Goal: Contribute content: Contribute content

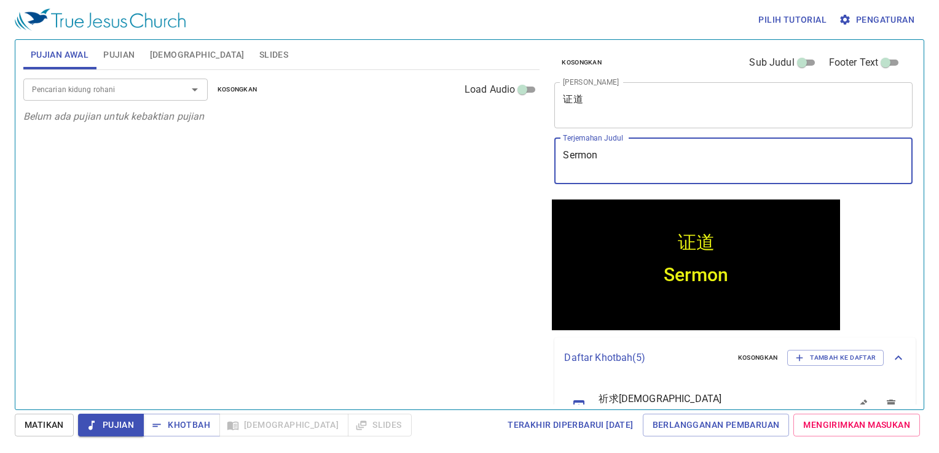
click at [598, 159] on textarea "Sermon" at bounding box center [733, 160] width 341 height 23
type textarea "S"
click at [632, 110] on textarea "证道" at bounding box center [733, 104] width 341 height 23
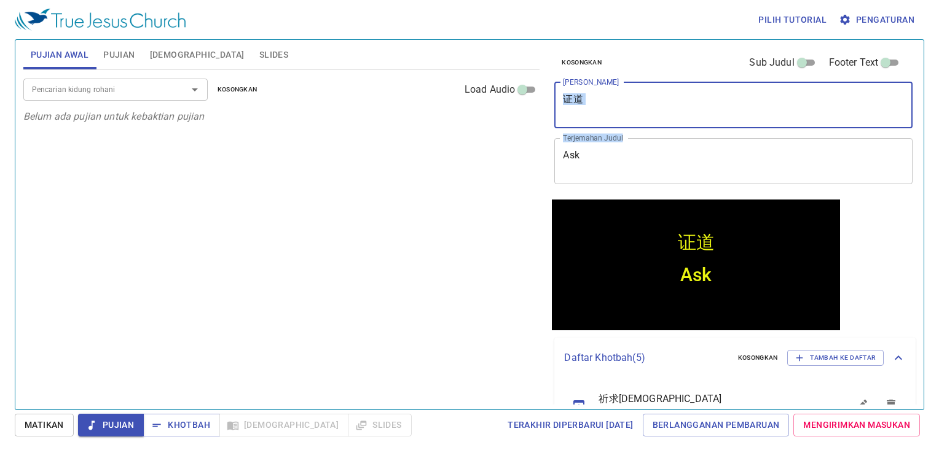
drag, startPoint x: 658, startPoint y: 129, endPoint x: 716, endPoint y: 157, distance: 64.0
click at [705, 149] on div "Kosongkan Sub Judul Footer Text Judul Khotbah 证道 x Judul Khotbah Terjemahan Jud…" at bounding box center [732, 118] width 366 height 157
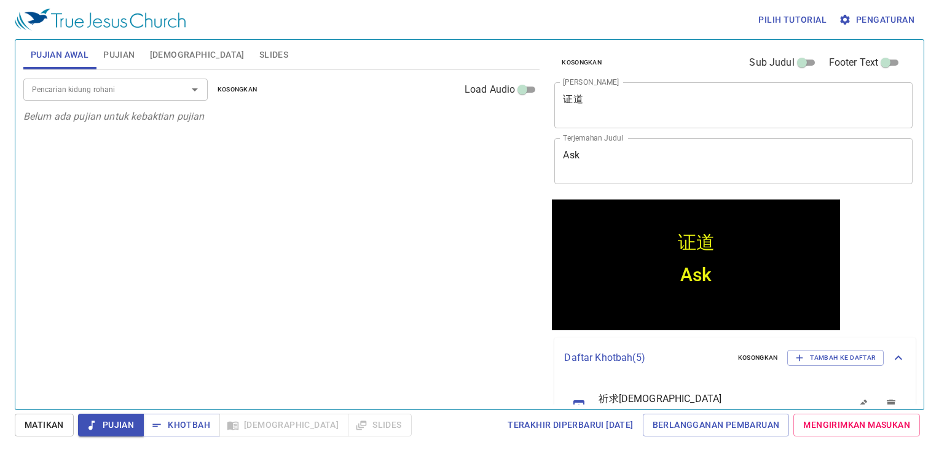
click at [716, 157] on textarea "Ask" at bounding box center [733, 160] width 341 height 23
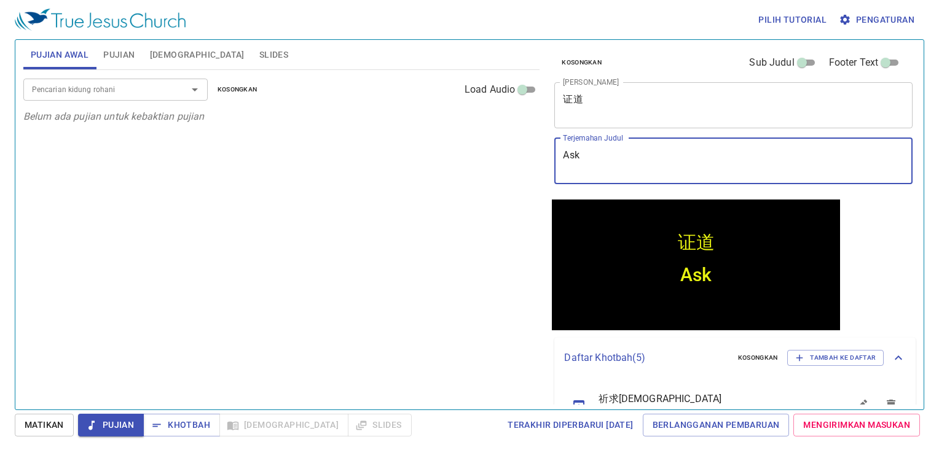
click at [688, 160] on textarea "Ask" at bounding box center [733, 160] width 341 height 23
type textarea "A"
type textarea "M"
type textarea "Ask, Seek and"
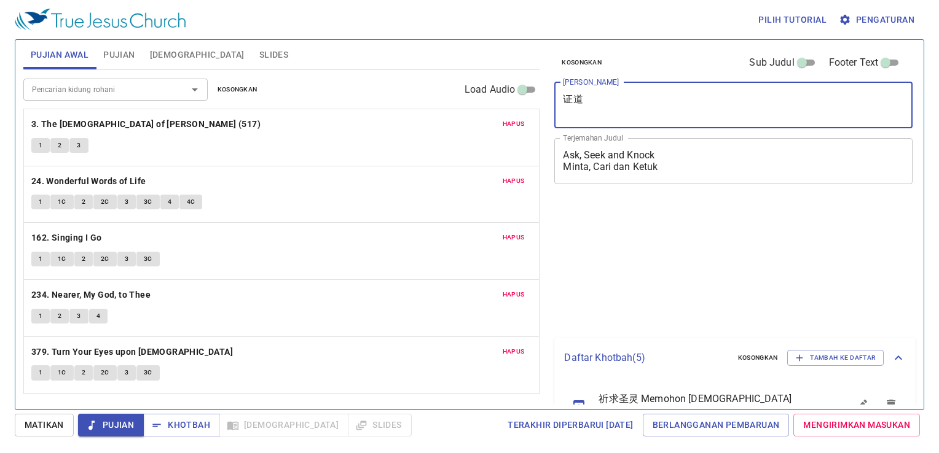
click at [648, 109] on textarea "证道" at bounding box center [733, 104] width 341 height 23
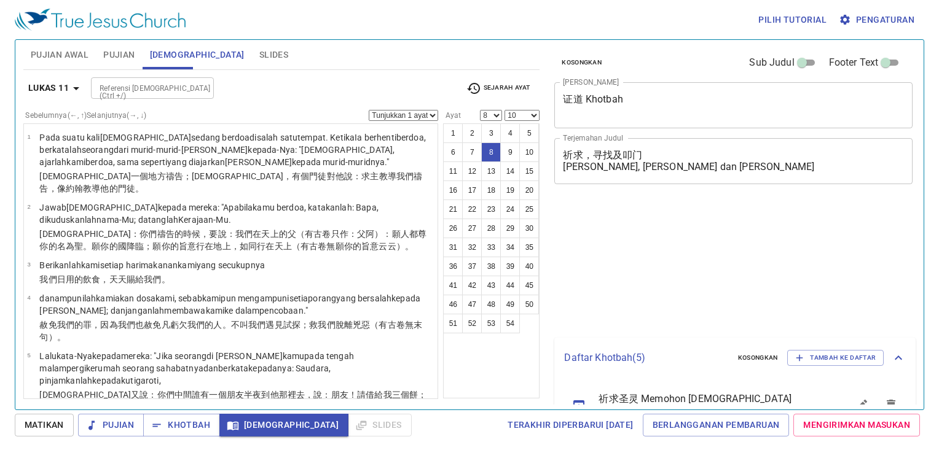
select select "8"
select select "10"
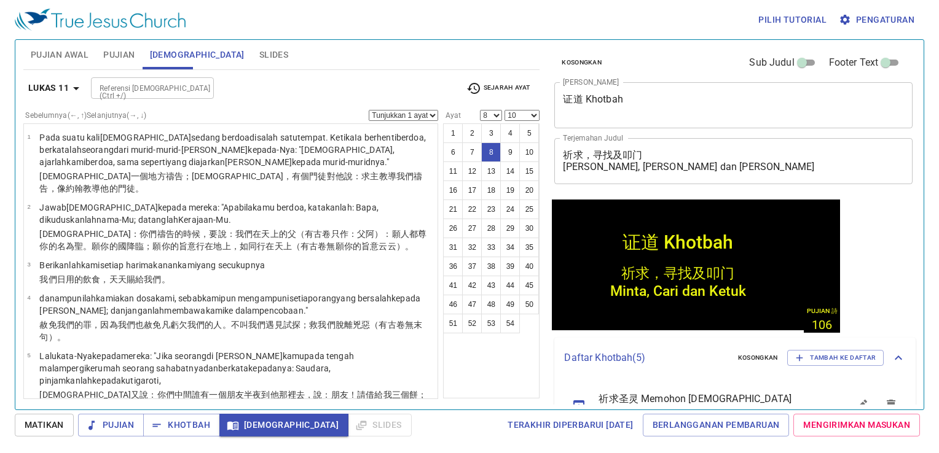
scroll to position [251, 0]
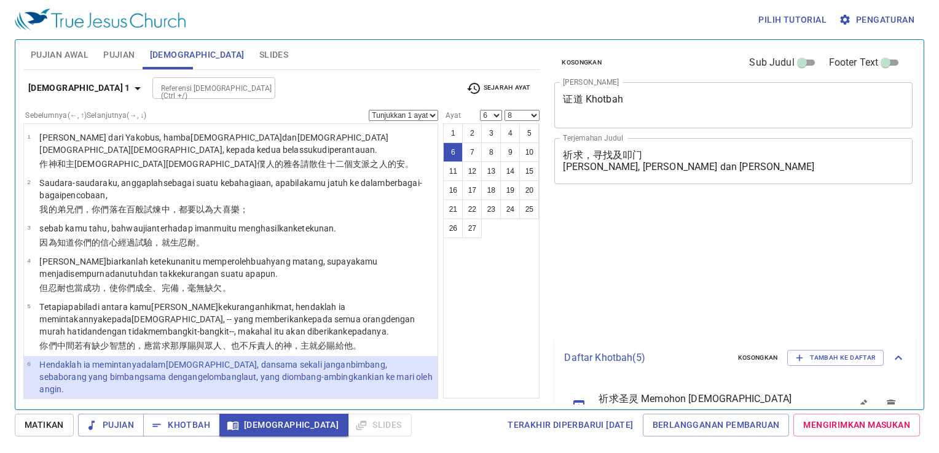
select select "6"
select select "8"
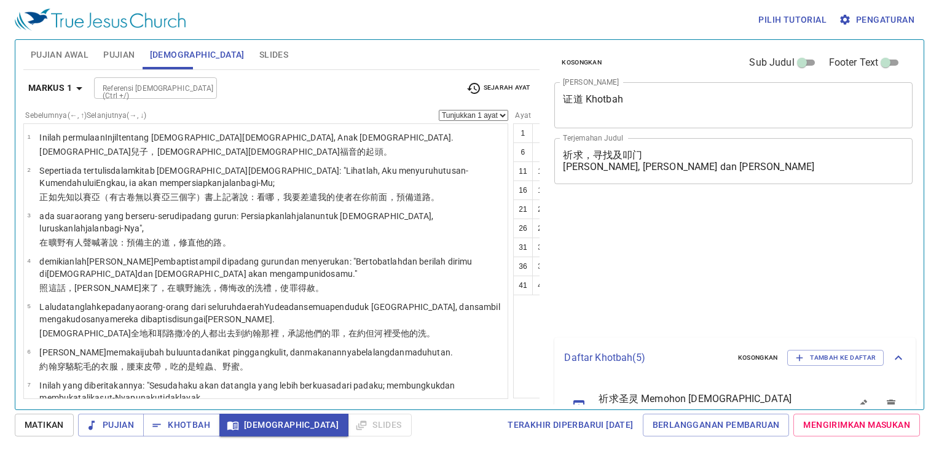
select select "40"
select select "41"
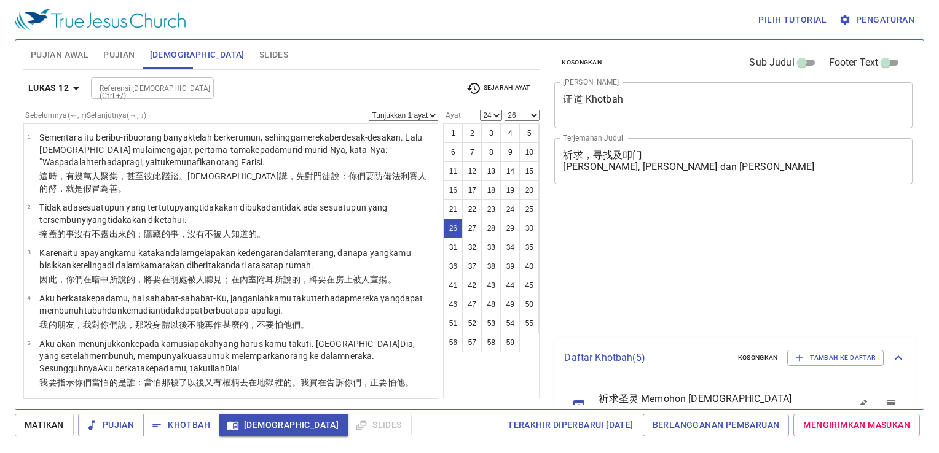
select select "24"
select select "26"
select select "24"
select select "26"
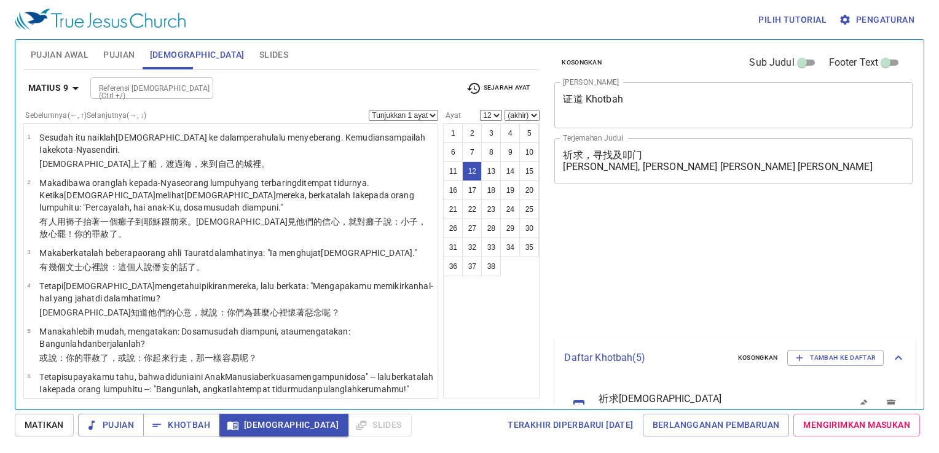
select select "12"
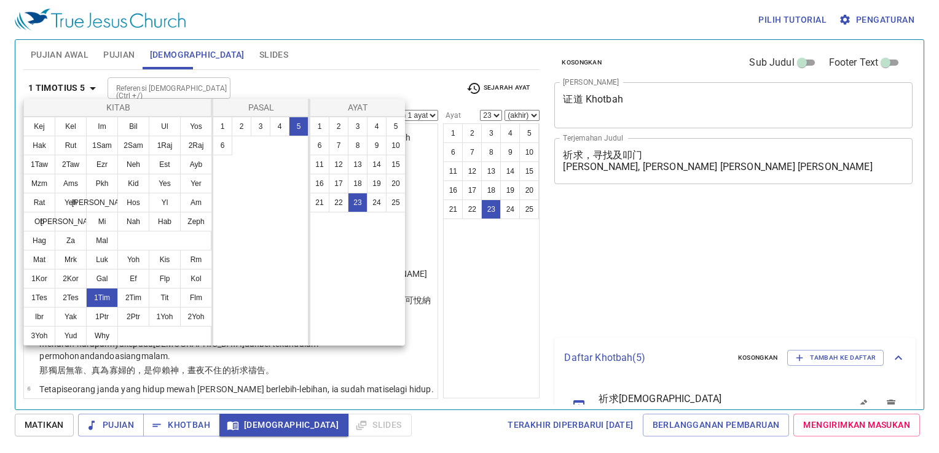
select select "23"
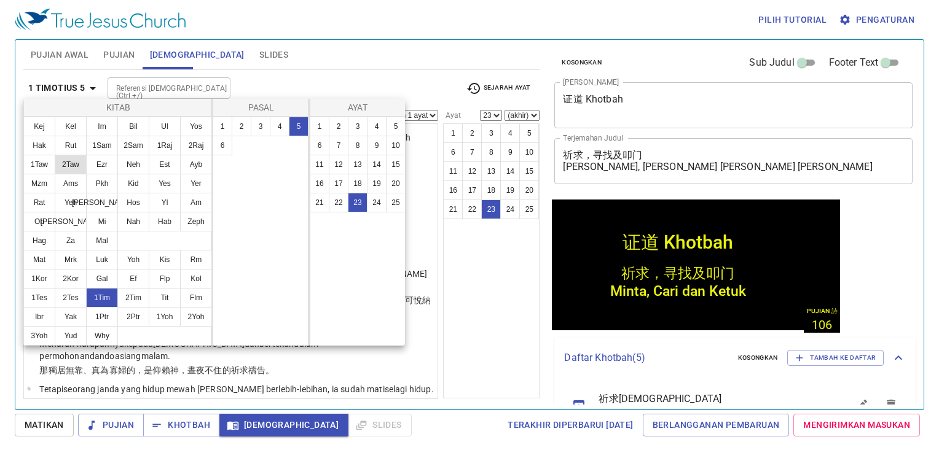
click at [74, 166] on button "2Taw" at bounding box center [71, 165] width 32 height 20
click at [71, 165] on button "2Taw" at bounding box center [71, 165] width 32 height 20
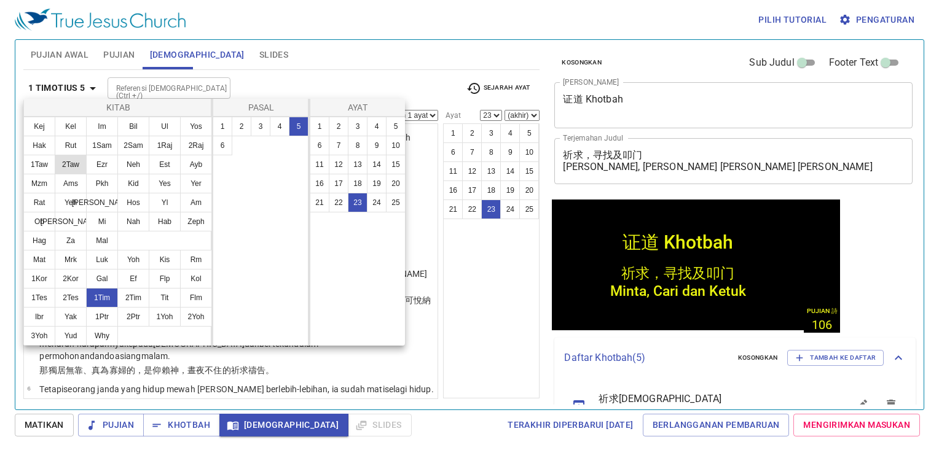
click at [71, 165] on button "2Taw" at bounding box center [71, 165] width 32 height 20
